Goal: Communication & Community: Answer question/provide support

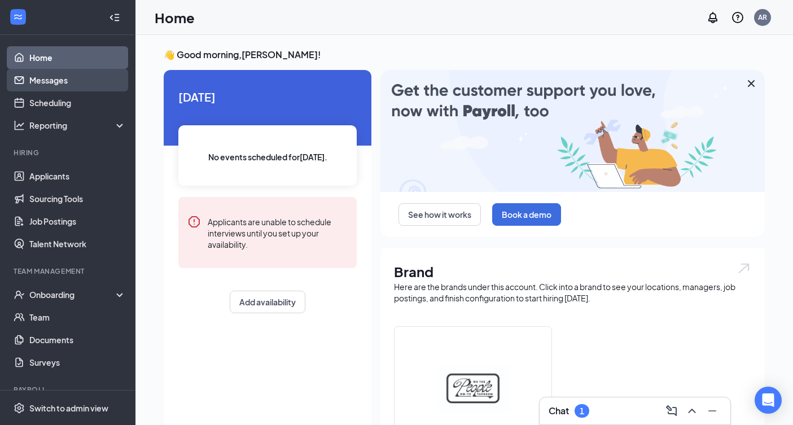
click at [49, 72] on link "Messages" at bounding box center [77, 80] width 96 height 23
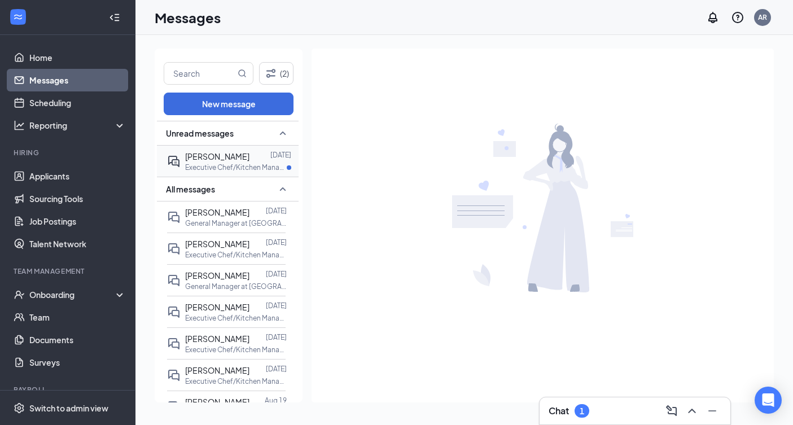
click at [249, 156] on div at bounding box center [259, 156] width 21 height 12
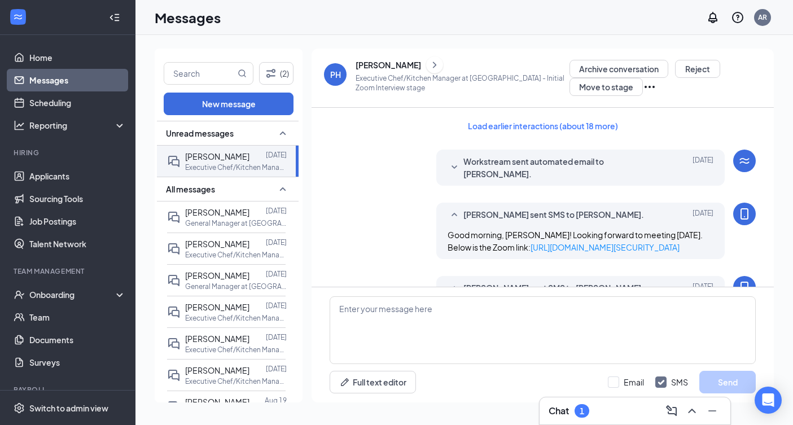
scroll to position [1055, 0]
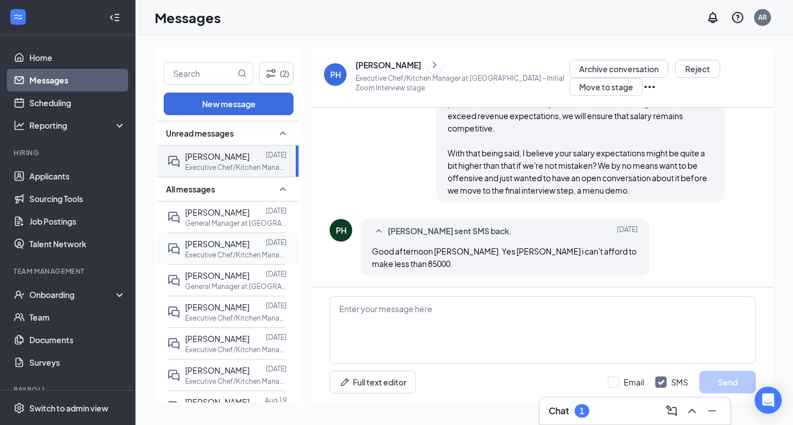
click at [227, 243] on span "[PERSON_NAME]" at bounding box center [217, 244] width 64 height 10
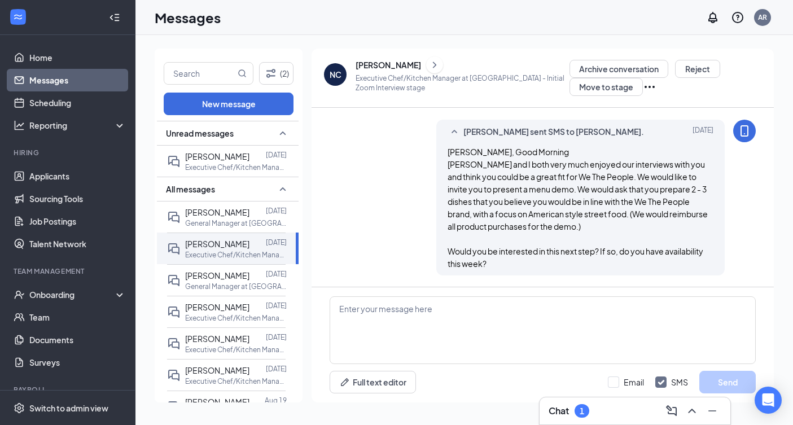
scroll to position [858, 0]
click at [486, 323] on textarea at bounding box center [542, 330] width 426 height 68
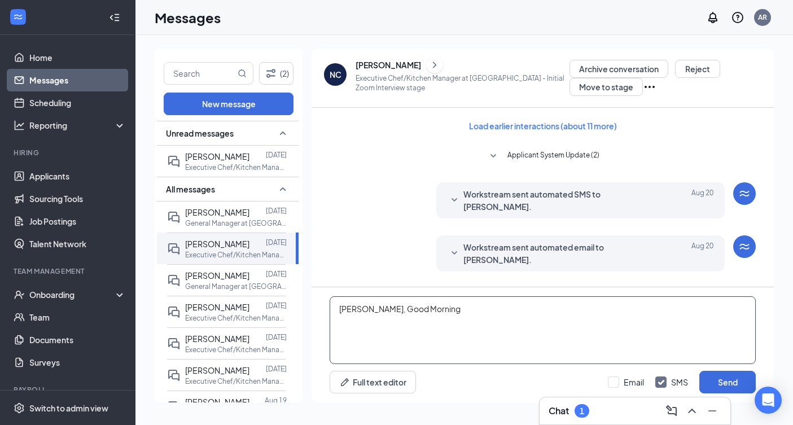
scroll to position [0, 0]
click at [587, 128] on button "Load earlier interactions (about 11 more)" at bounding box center [542, 126] width 167 height 18
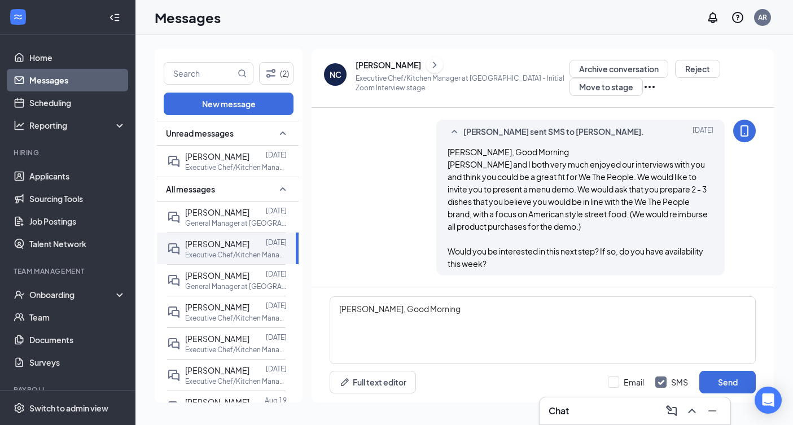
scroll to position [2081, 0]
click at [433, 311] on textarea "[PERSON_NAME], Good Morning" at bounding box center [542, 330] width 426 height 68
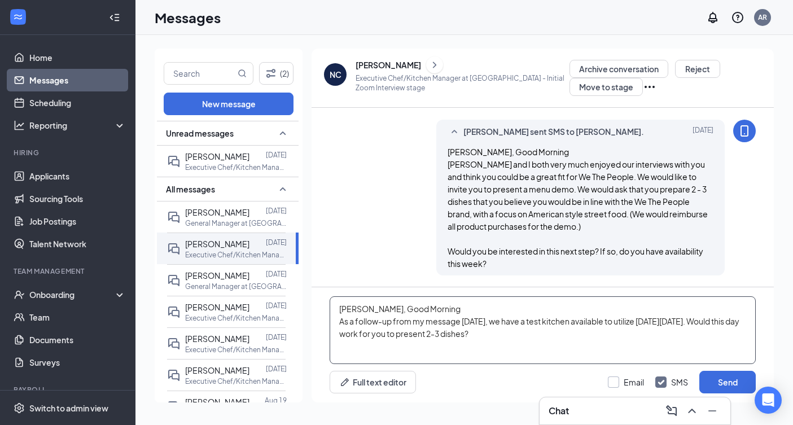
type textarea "[PERSON_NAME], Good Morning As a follow-up from my message [DATE], we have a te…"
click at [619, 379] on div at bounding box center [613, 381] width 11 height 11
click at [619, 379] on input "Email" at bounding box center [626, 381] width 36 height 11
checkbox input "true"
click at [706, 379] on button "Send" at bounding box center [727, 382] width 56 height 23
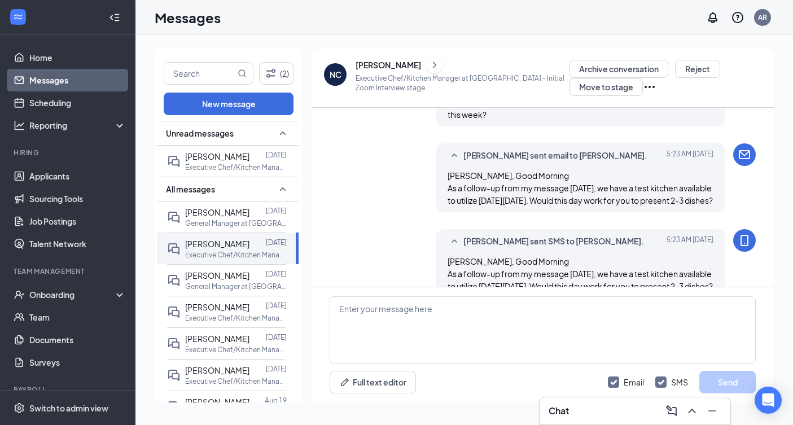
scroll to position [2277, 0]
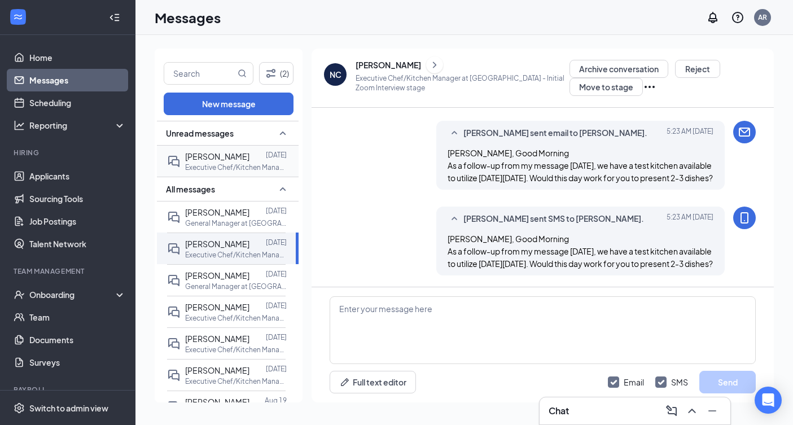
click at [227, 155] on span "[PERSON_NAME]" at bounding box center [217, 156] width 64 height 10
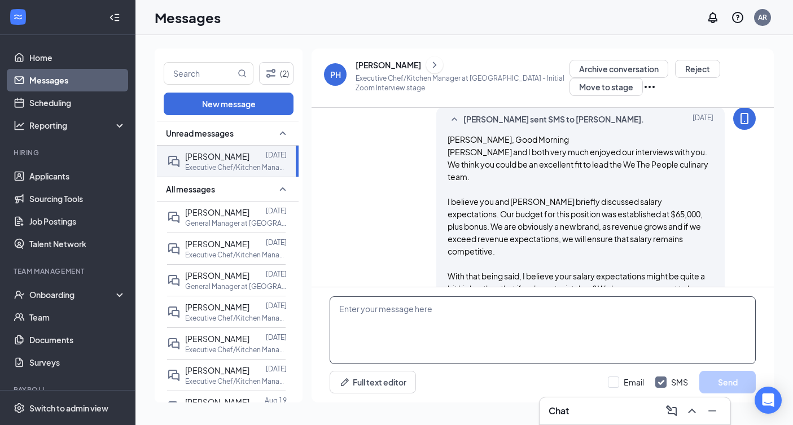
scroll to position [1055, 0]
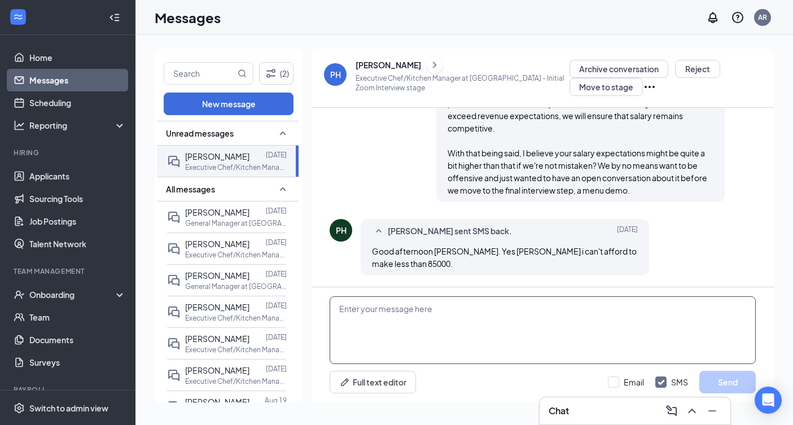
click at [464, 327] on textarea at bounding box center [542, 330] width 426 height 68
type textarea "We understand. Thank you for the quick response."
click at [716, 388] on button "Send" at bounding box center [727, 382] width 56 height 23
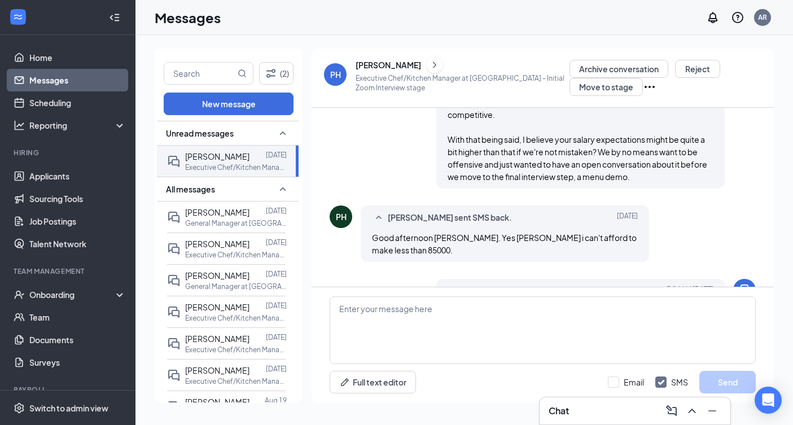
scroll to position [1116, 0]
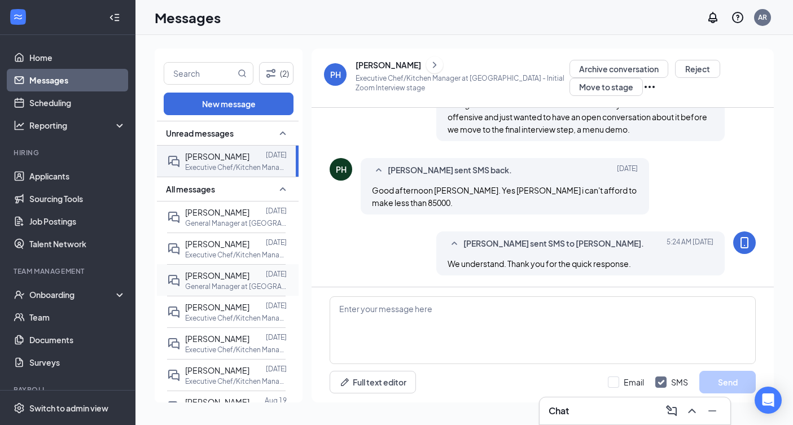
click at [223, 282] on p "General Manager at [GEOGRAPHIC_DATA]" at bounding box center [236, 286] width 102 height 10
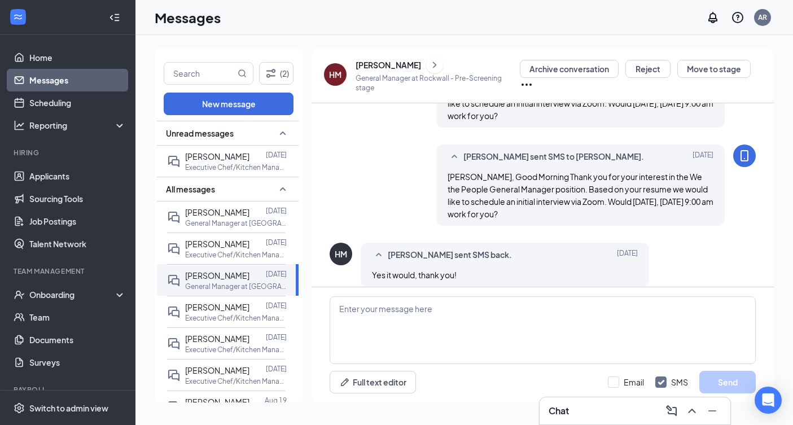
scroll to position [107, 0]
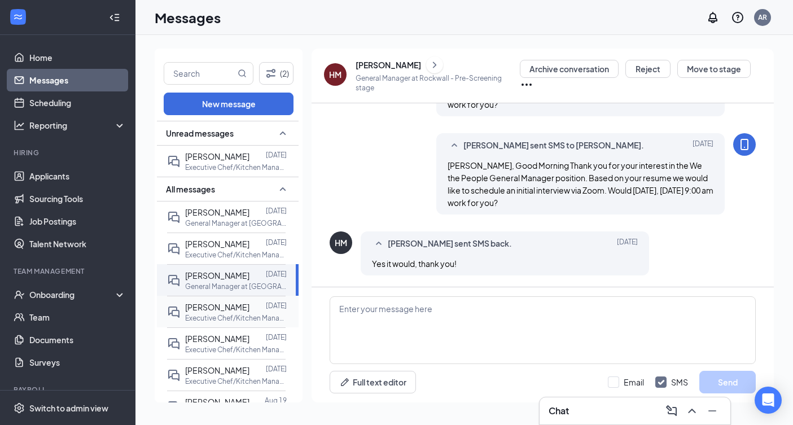
click at [225, 306] on span "[PERSON_NAME]" at bounding box center [217, 307] width 64 height 10
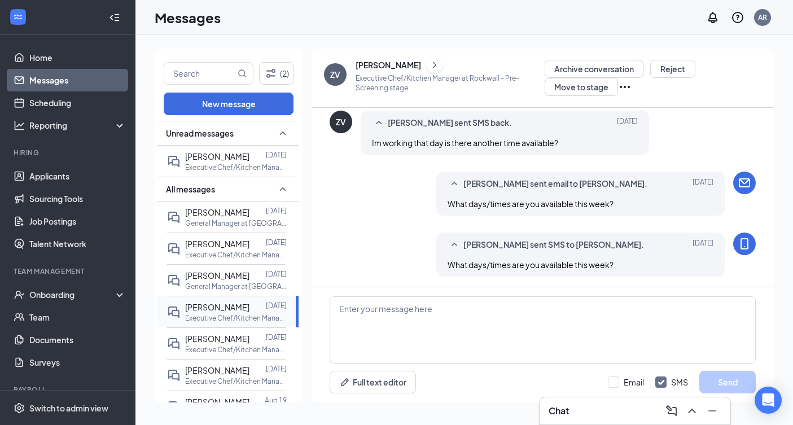
scroll to position [147, 0]
click at [212, 283] on p "General Manager at [GEOGRAPHIC_DATA]" at bounding box center [236, 286] width 102 height 10
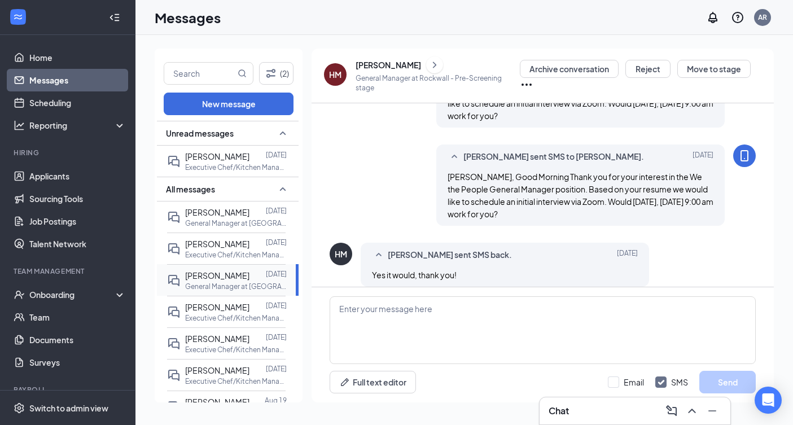
scroll to position [107, 0]
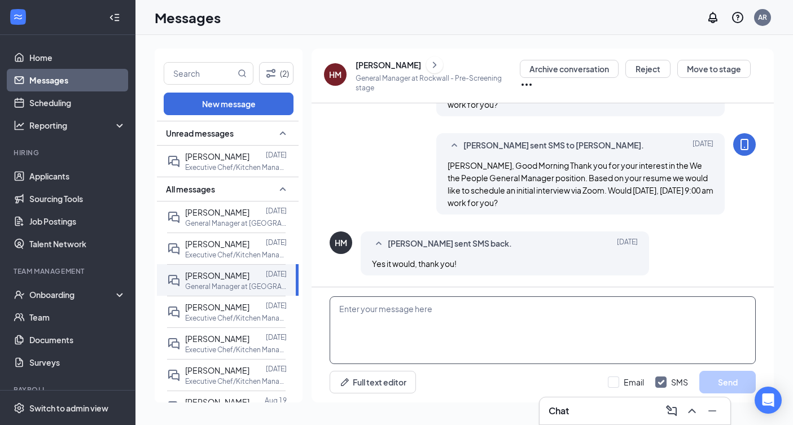
click at [400, 322] on textarea at bounding box center [542, 330] width 426 height 68
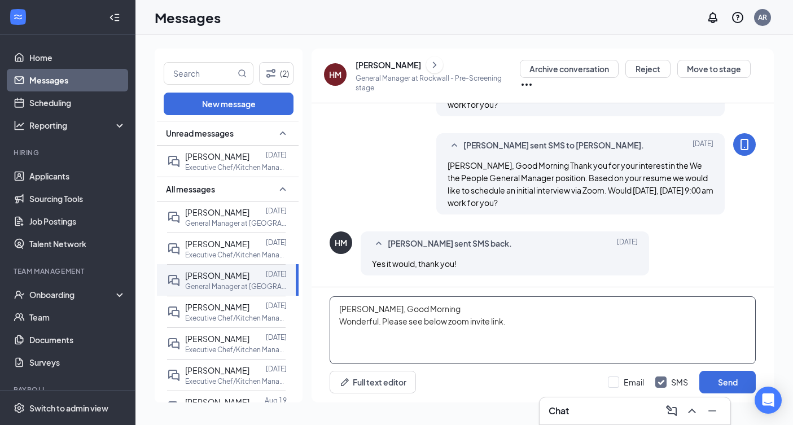
paste textarea "[PERSON_NAME] is inviting you to a scheduled Zoom meeting. Topic: [PERSON_NAME]…"
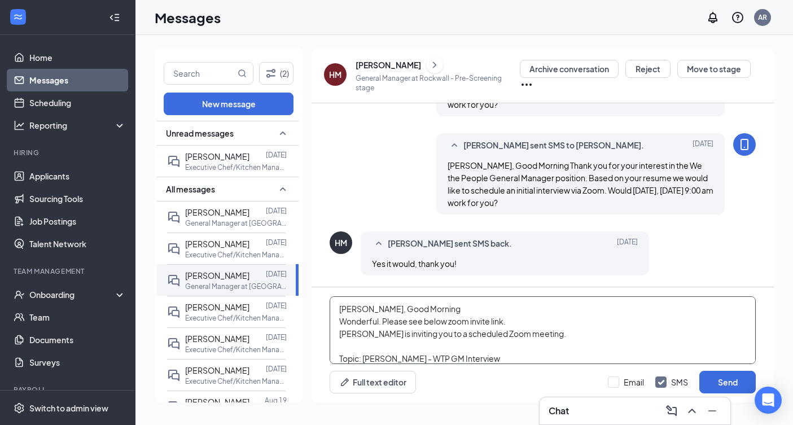
scroll to position [230, 0]
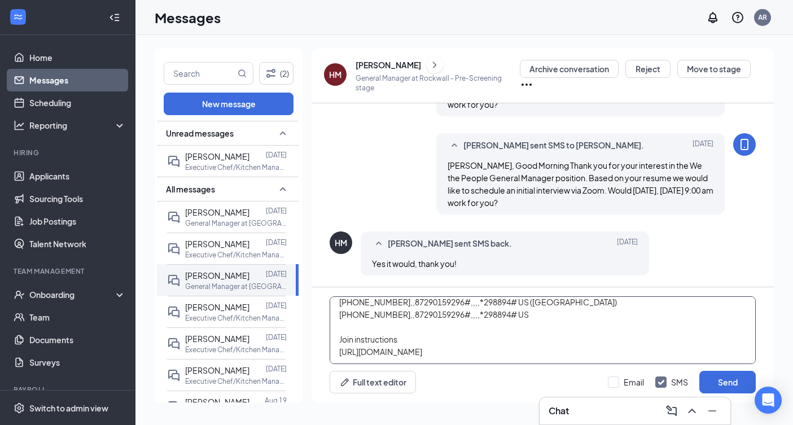
type textarea "[PERSON_NAME], Good Morning Wonderful. Please see below zoom invite link. [PERS…"
click at [645, 382] on div "Email SMS Send" at bounding box center [682, 382] width 148 height 23
click at [642, 385] on div "Email" at bounding box center [633, 381] width 20 height 11
click at [642, 385] on input "Email" at bounding box center [626, 381] width 36 height 11
checkbox input "true"
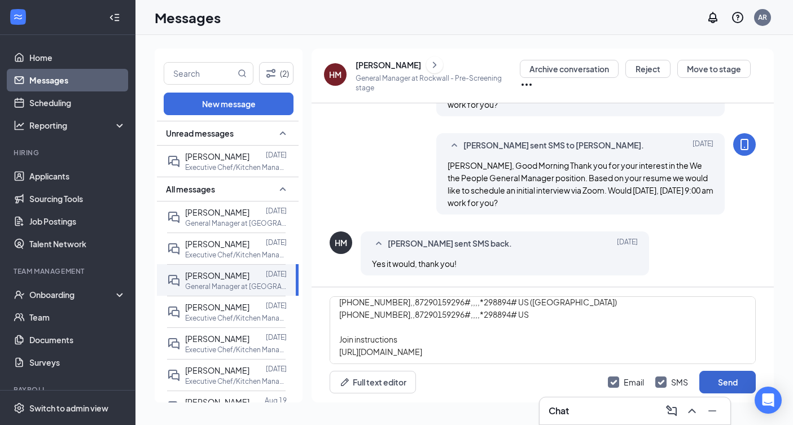
click at [721, 377] on button "Send" at bounding box center [727, 382] width 56 height 23
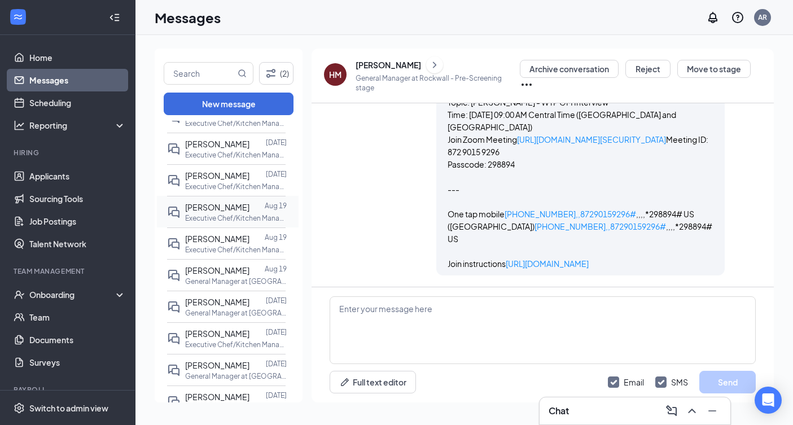
scroll to position [196, 0]
click at [223, 300] on span "[PERSON_NAME]" at bounding box center [217, 300] width 64 height 10
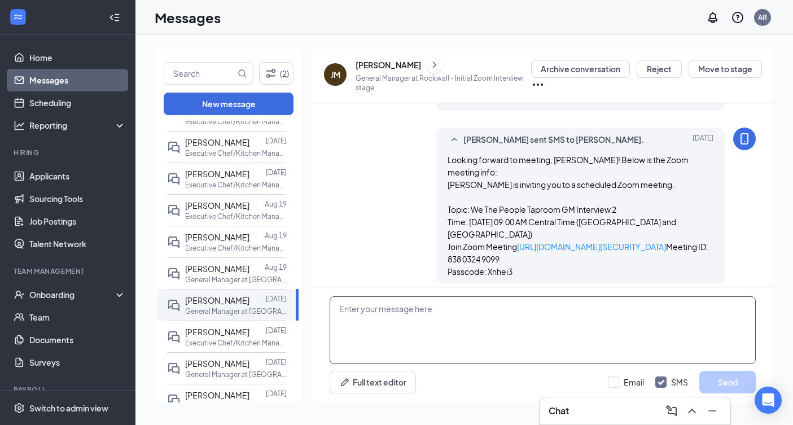
scroll to position [619, 0]
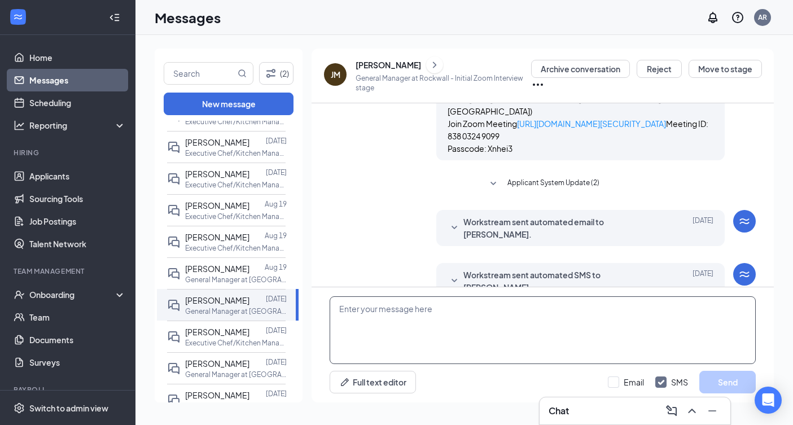
click at [435, 319] on textarea at bounding box center [542, 330] width 426 height 68
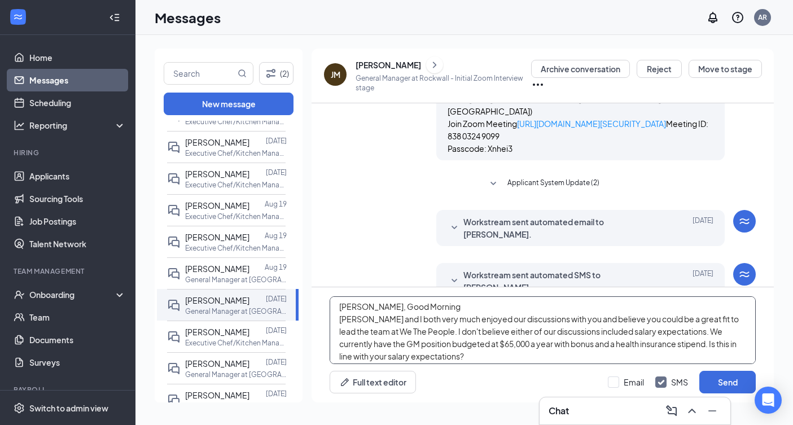
scroll to position [0, 0]
drag, startPoint x: 438, startPoint y: 351, endPoint x: 324, endPoint y: 294, distance: 127.9
click at [324, 294] on div "[PERSON_NAME], Good Morning [PERSON_NAME] and I both very much enjoyed our disc…" at bounding box center [542, 344] width 462 height 115
click at [695, 360] on textarea "[PERSON_NAME], Good Morning [PERSON_NAME] and I both very much enjoyed our disc…" at bounding box center [542, 330] width 426 height 68
type textarea "[PERSON_NAME], Good Morning [PERSON_NAME] and I both very much enjoyed our disc…"
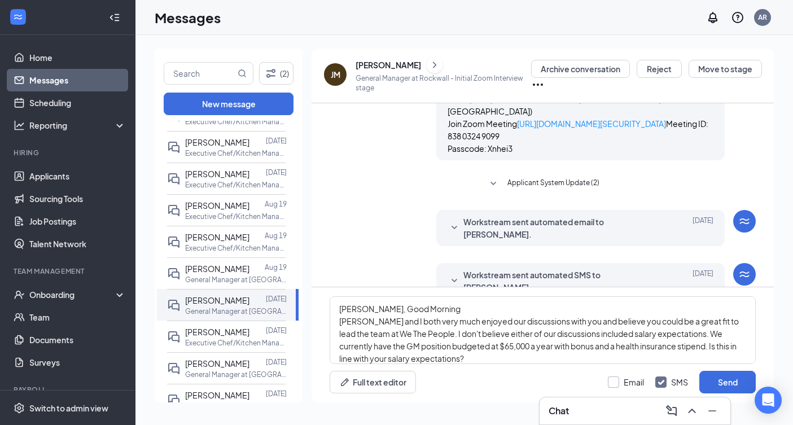
click at [628, 382] on div "Email" at bounding box center [633, 381] width 20 height 11
click at [628, 382] on input "Email" at bounding box center [626, 381] width 36 height 11
checkbox input "true"
click at [728, 385] on button "Send" at bounding box center [727, 382] width 56 height 23
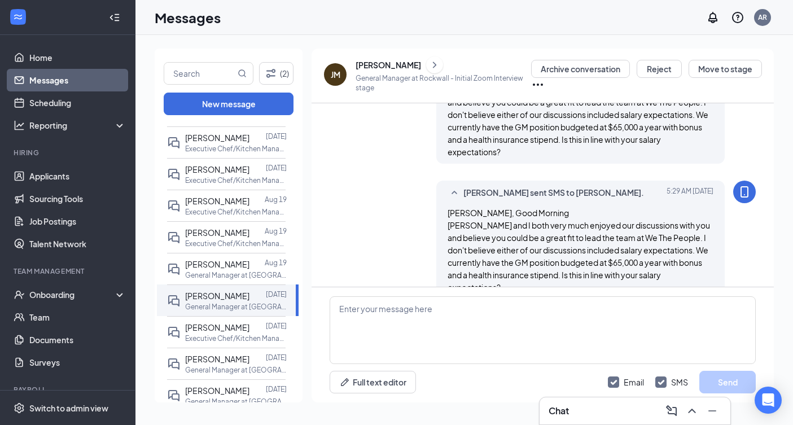
scroll to position [298, 0]
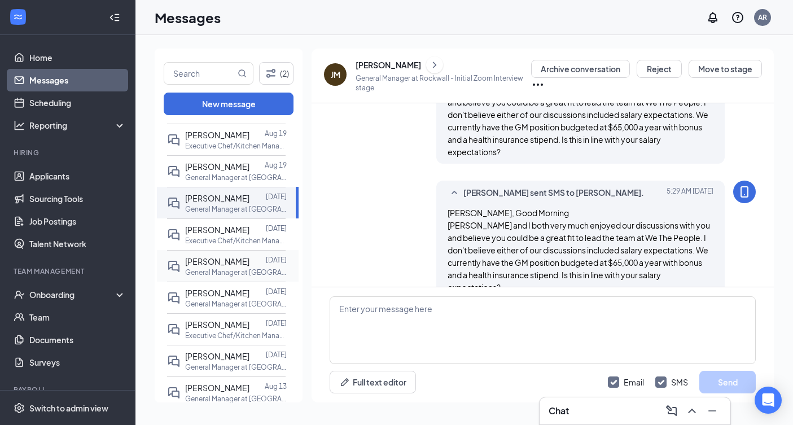
click at [223, 271] on p "General Manager at [GEOGRAPHIC_DATA]" at bounding box center [236, 272] width 102 height 10
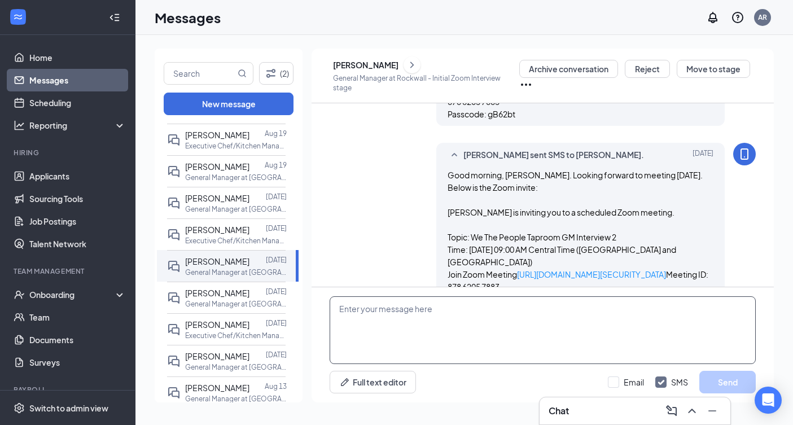
scroll to position [657, 0]
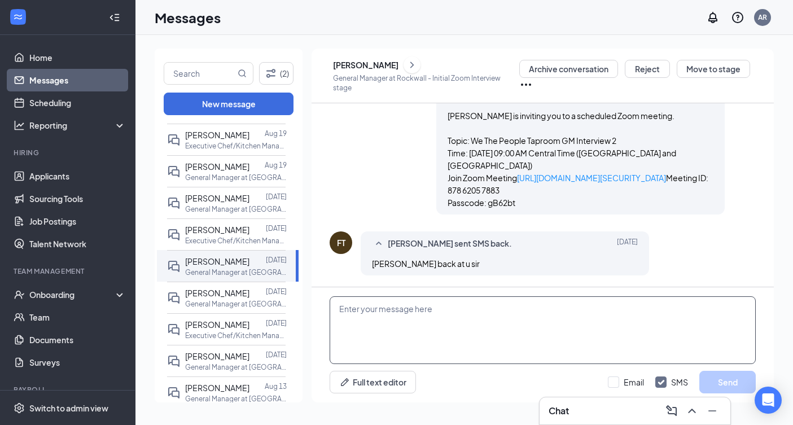
click at [418, 323] on textarea at bounding box center [542, 330] width 426 height 68
paste textarea "[PERSON_NAME], Good Morning [PERSON_NAME] and I both very much enjoyed our disc…"
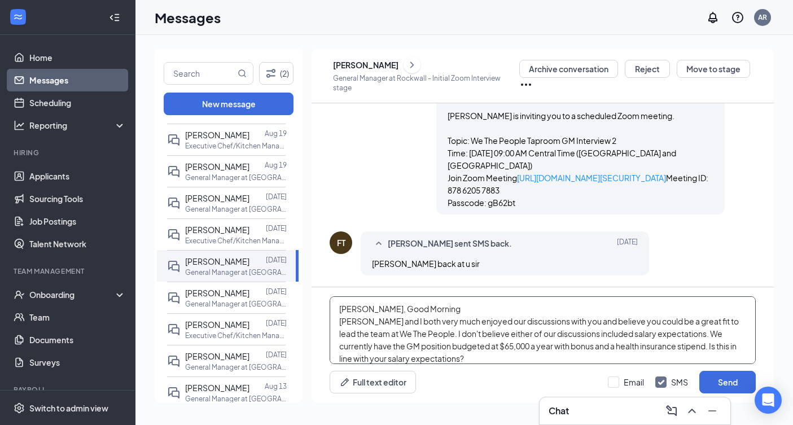
drag, startPoint x: 360, startPoint y: 309, endPoint x: 302, endPoint y: 306, distance: 58.2
click at [302, 306] on div "(2) New message Unread messages [PERSON_NAME] [DATE] Executive Chef/Kitchen Man…" at bounding box center [464, 230] width 619 height 363
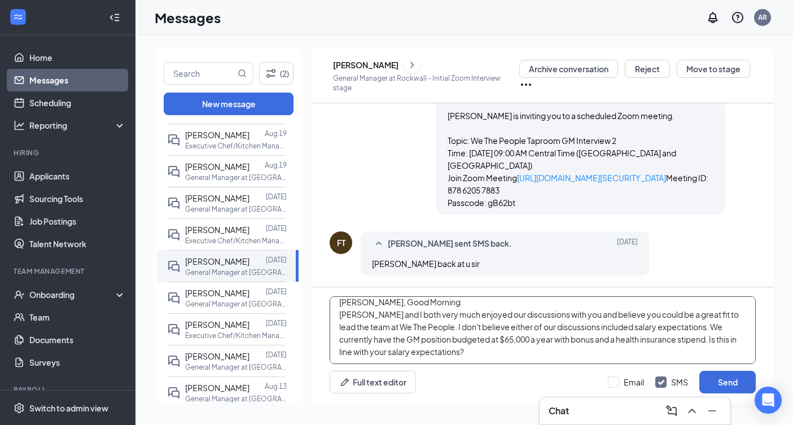
scroll to position [7, 0]
type textarea "[PERSON_NAME], Good Morning [PERSON_NAME] and I both very much enjoyed our disc…"
click at [606, 379] on div "Full text editor Email SMS Send" at bounding box center [542, 382] width 426 height 23
click at [611, 381] on input "Email" at bounding box center [626, 381] width 36 height 11
checkbox input "true"
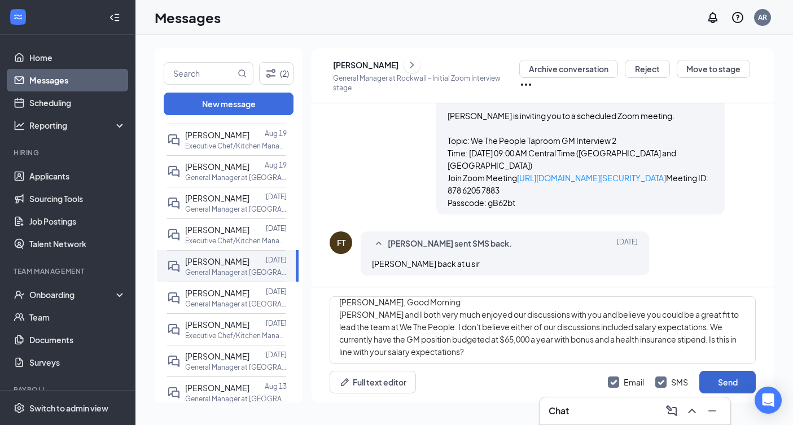
click at [708, 385] on button "Send" at bounding box center [727, 382] width 56 height 23
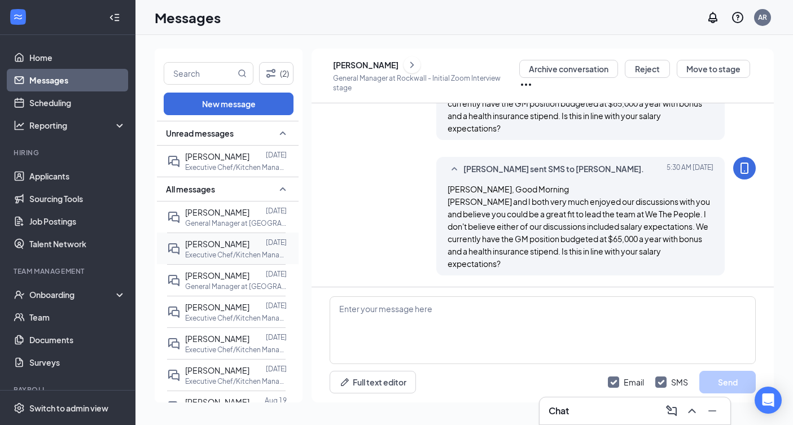
scroll to position [0, 0]
